Goal: Information Seeking & Learning: Learn about a topic

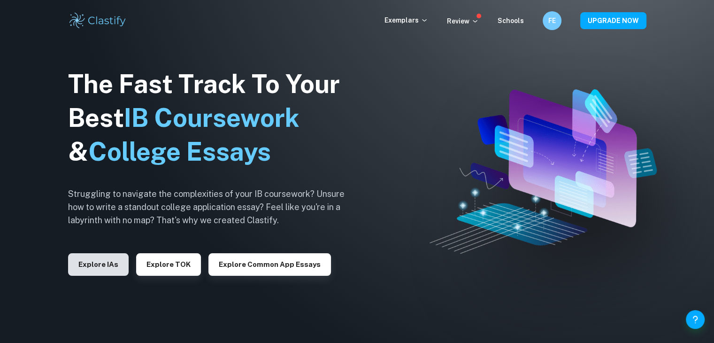
click at [117, 262] on button "Explore IAs" at bounding box center [98, 264] width 61 height 23
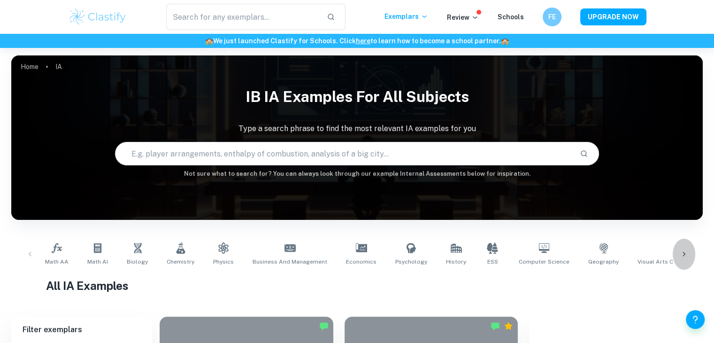
click at [686, 254] on icon at bounding box center [683, 253] width 9 height 9
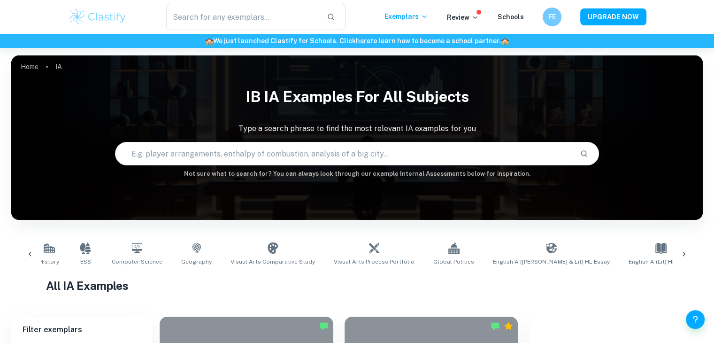
scroll to position [0, 620]
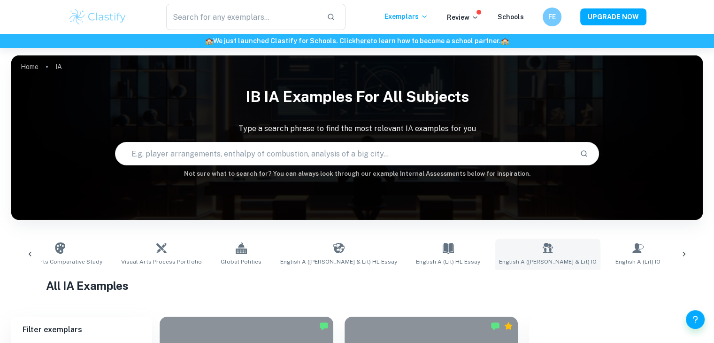
click at [499, 265] on span "English A (Lang & Lit) IO" at bounding box center [548, 261] width 98 height 8
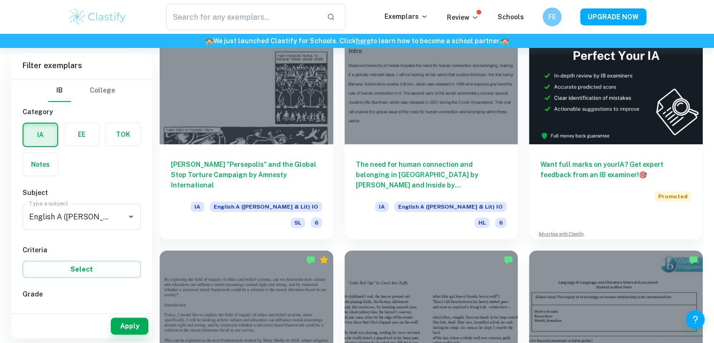
scroll to position [261, 0]
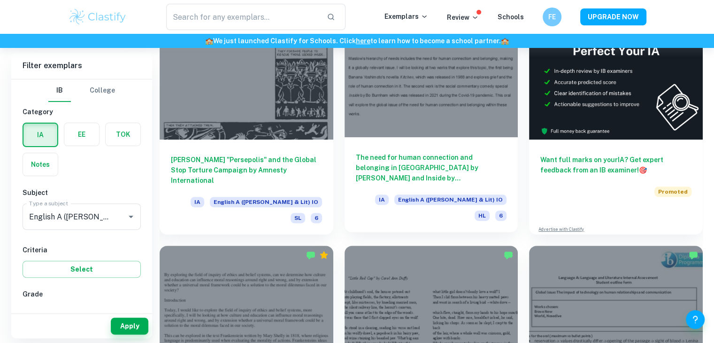
click at [385, 170] on h6 "The need for human connection and belonging in Kithcen by Banana Yoshimoto and …" at bounding box center [431, 167] width 151 height 31
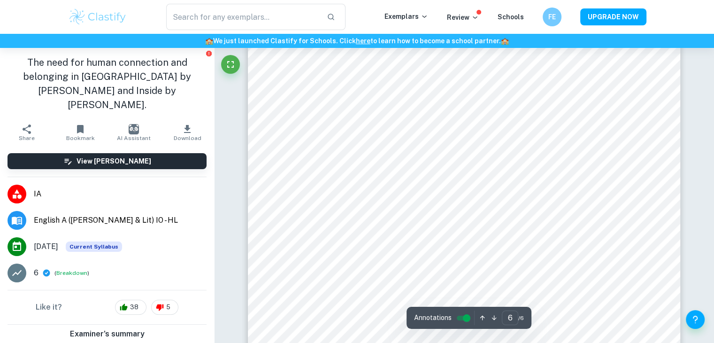
scroll to position [3357, 0]
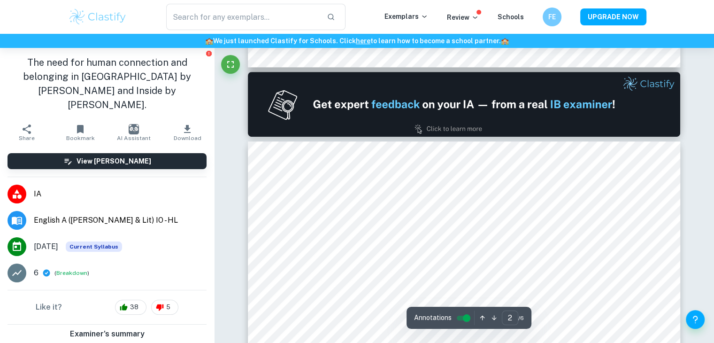
type input "1"
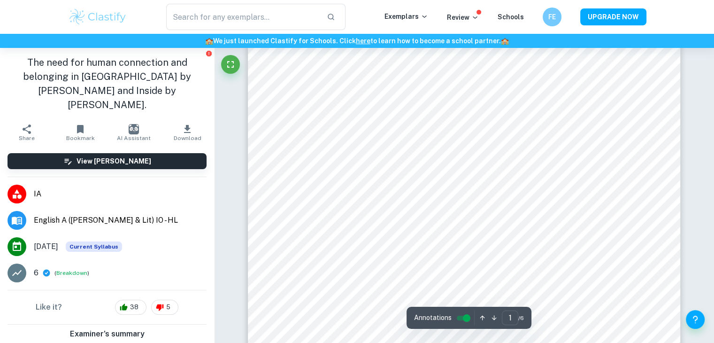
scroll to position [0, 0]
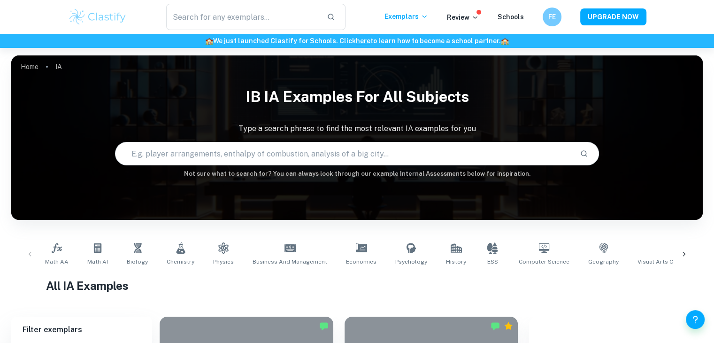
click at [686, 254] on icon at bounding box center [683, 253] width 9 height 9
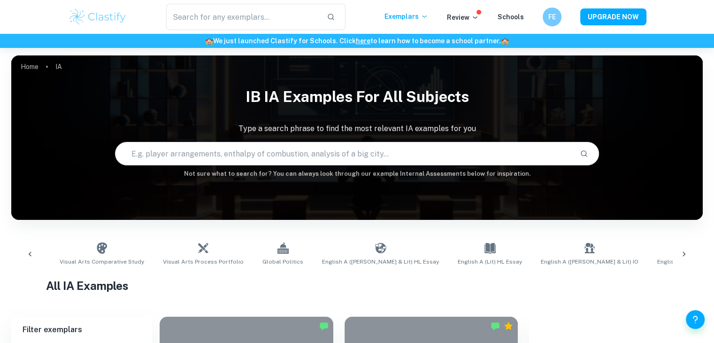
scroll to position [0, 620]
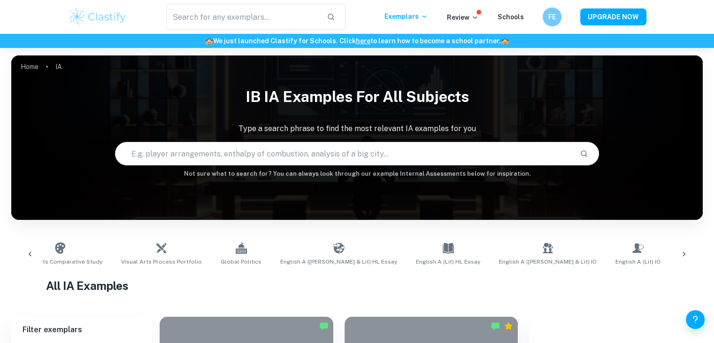
click at [679, 262] on span "Design Technology" at bounding box center [705, 261] width 52 height 8
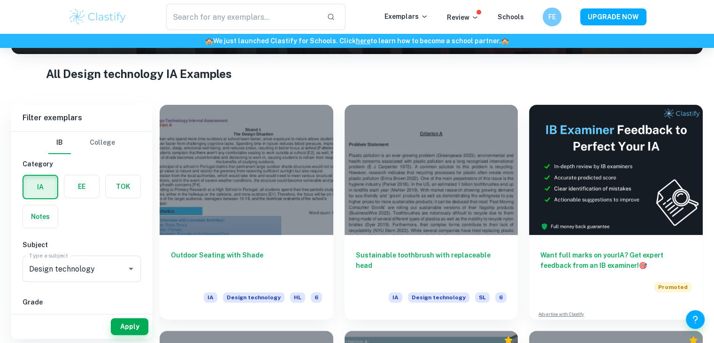
scroll to position [163, 0]
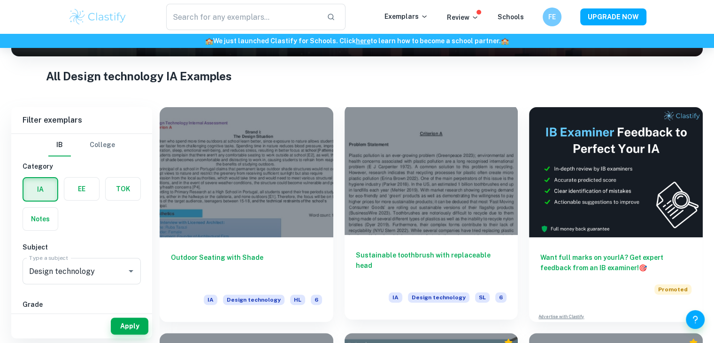
click at [379, 247] on div "Sustainable toothbrush with replaceable head IA Design technology SL 6" at bounding box center [432, 277] width 174 height 85
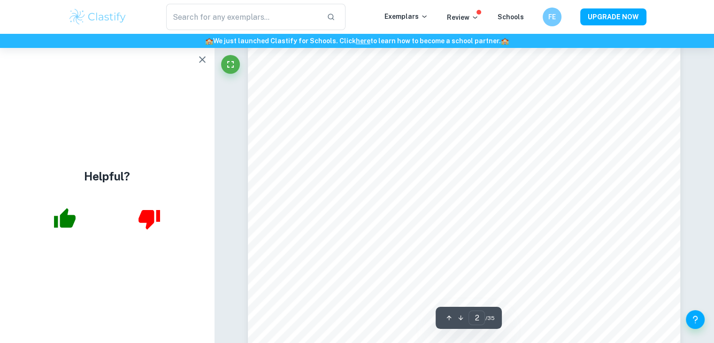
scroll to position [592, 0]
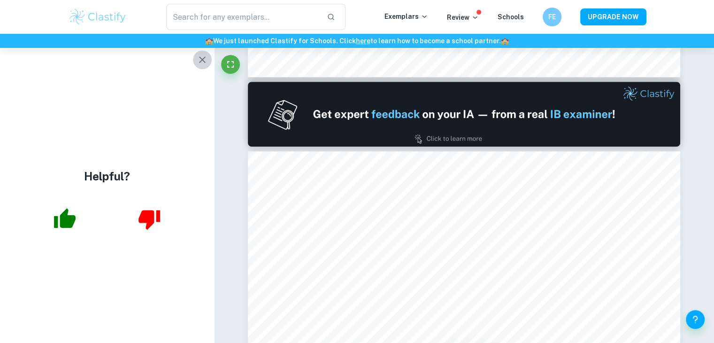
click at [208, 57] on button "button" at bounding box center [202, 59] width 19 height 19
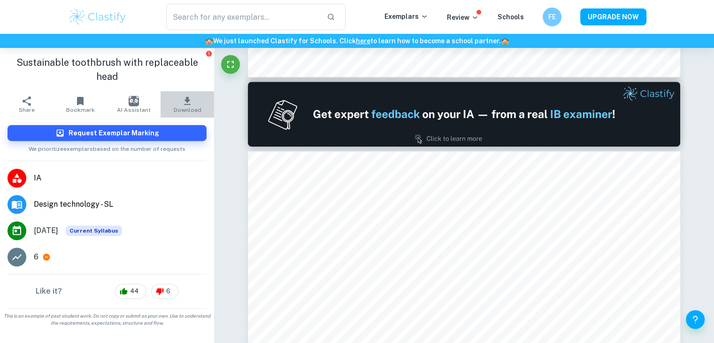
click at [193, 111] on span "Download" at bounding box center [188, 110] width 28 height 7
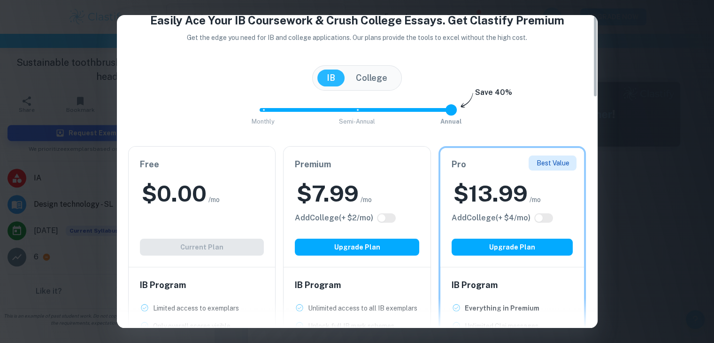
scroll to position [0, 0]
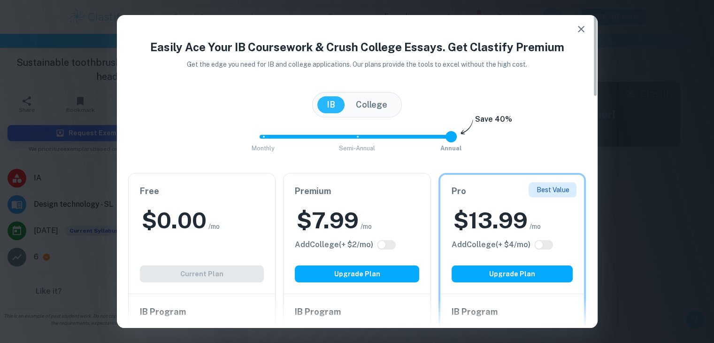
drag, startPoint x: 595, startPoint y: 39, endPoint x: 616, endPoint y: 22, distance: 27.0
click at [616, 22] on div "Easily Ace Your IB Coursework & Crush College Essays. Get Clastify Premium Get …" at bounding box center [357, 171] width 714 height 343
click at [581, 30] on icon "button" at bounding box center [581, 29] width 7 height 7
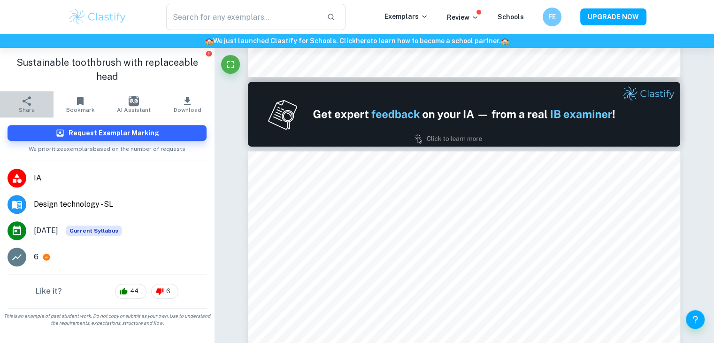
click at [31, 101] on icon "button" at bounding box center [26, 100] width 11 height 11
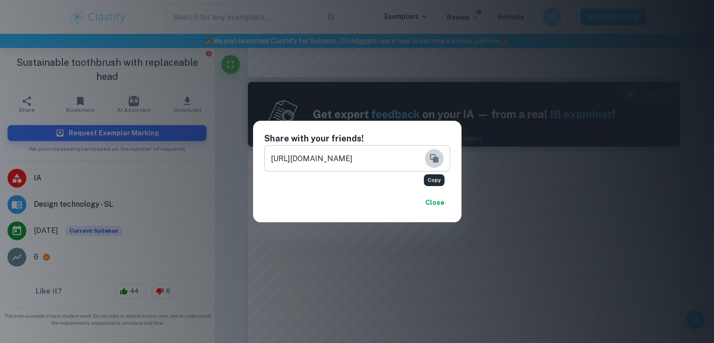
click at [434, 158] on icon "Copy" at bounding box center [434, 158] width 8 height 8
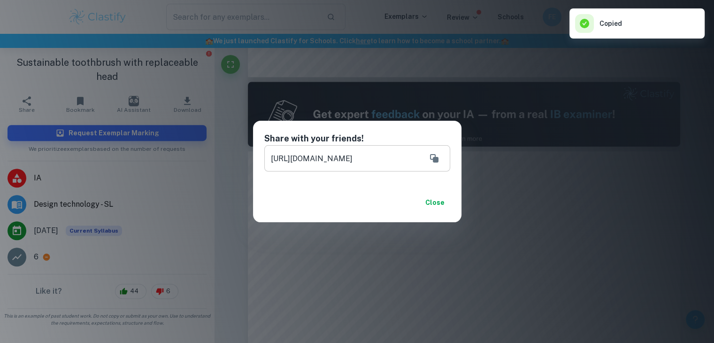
click at [434, 200] on button "Close" at bounding box center [435, 202] width 30 height 17
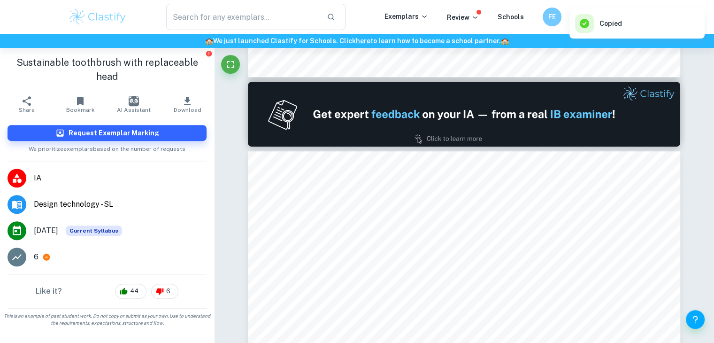
click at [434, 200] on button "Close" at bounding box center [435, 202] width 30 height 17
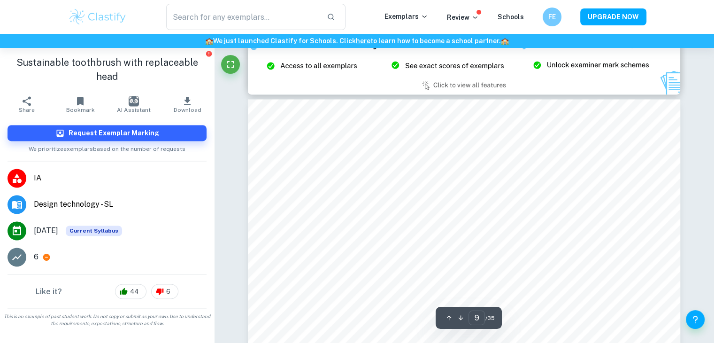
scroll to position [5147, 0]
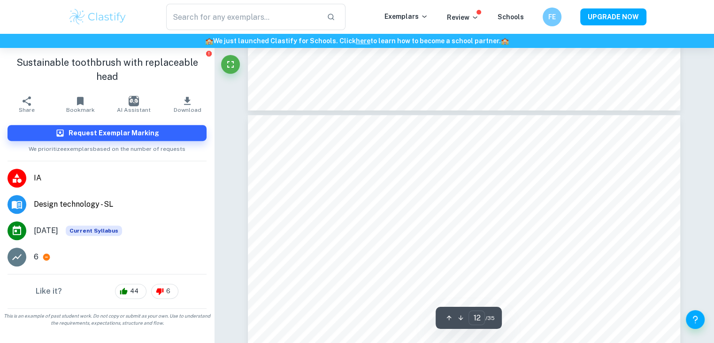
type input "13"
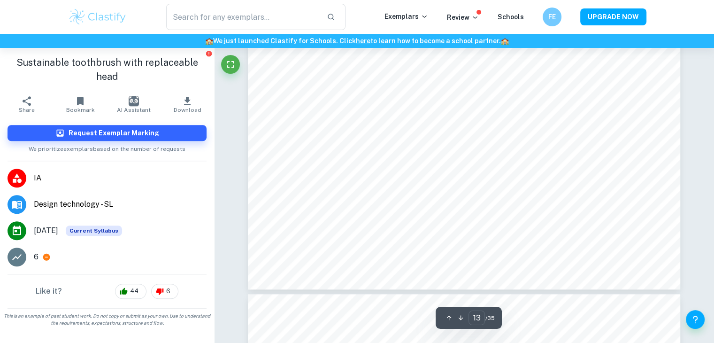
scroll to position [8086, 0]
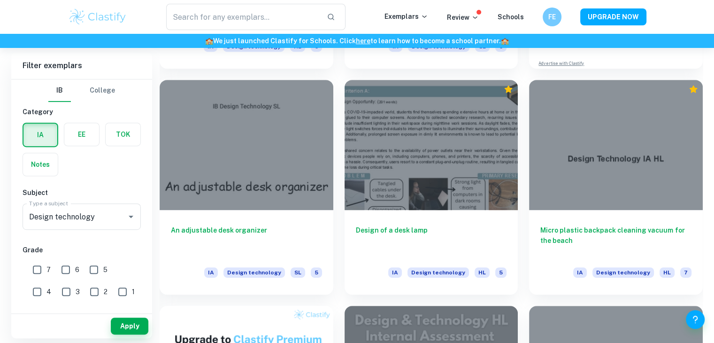
scroll to position [419, 0]
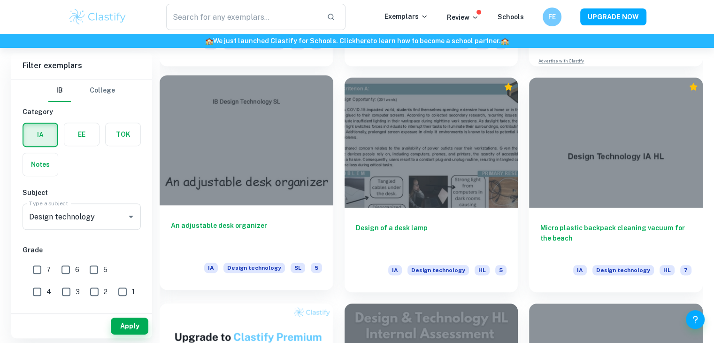
click at [209, 209] on div "An adjustable desk organizer IA Design technology SL 5" at bounding box center [247, 247] width 174 height 85
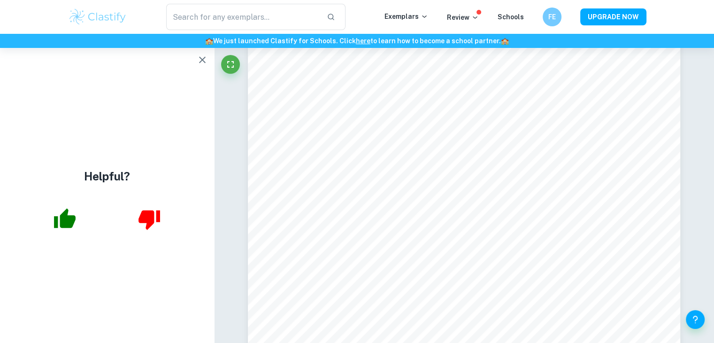
scroll to position [1492, 0]
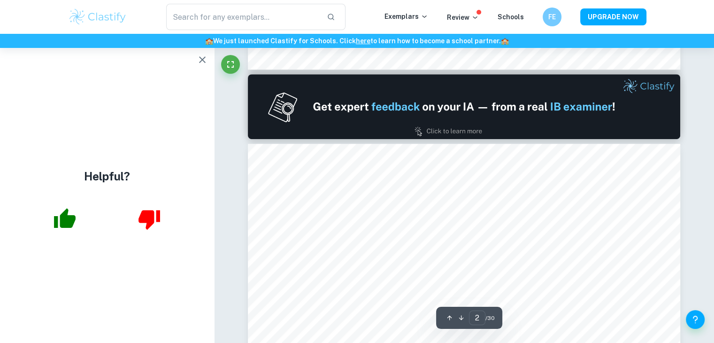
type input "1"
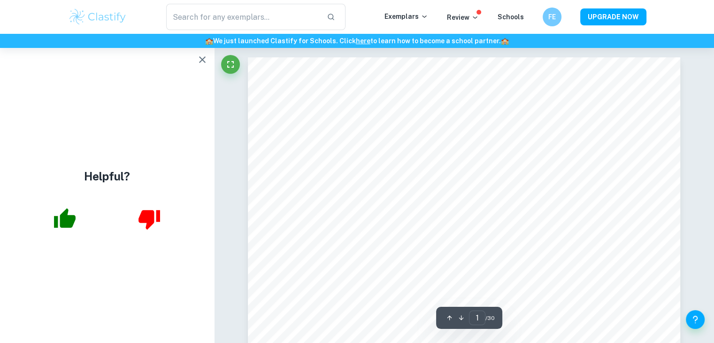
scroll to position [163, 0]
